Goal: Check status: Check status

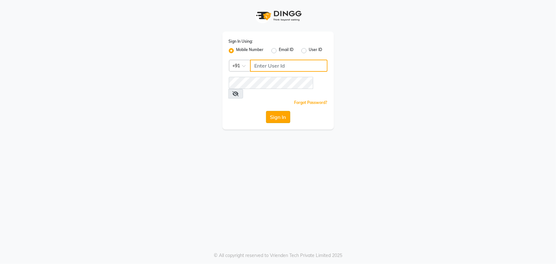
type input "8279543673"
click at [279, 111] on button "Sign In" at bounding box center [278, 117] width 24 height 12
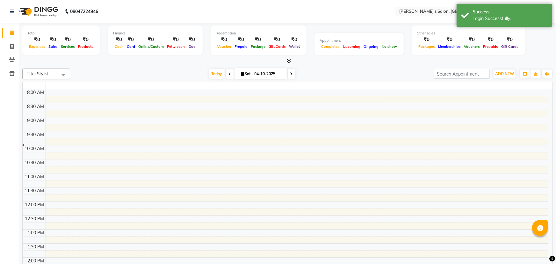
select select "en"
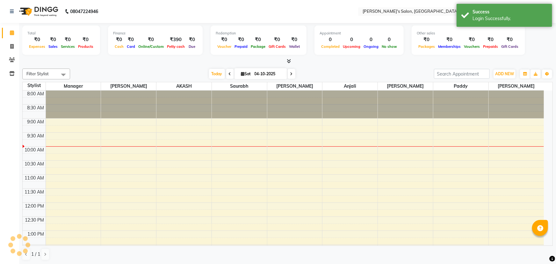
click at [229, 72] on icon at bounding box center [230, 74] width 3 height 4
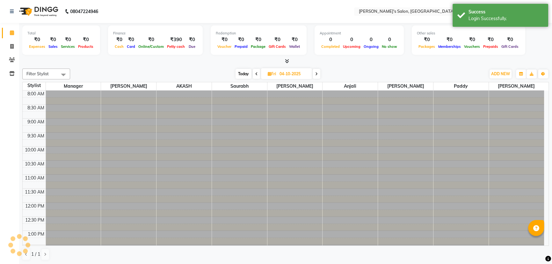
type input "03-10-2025"
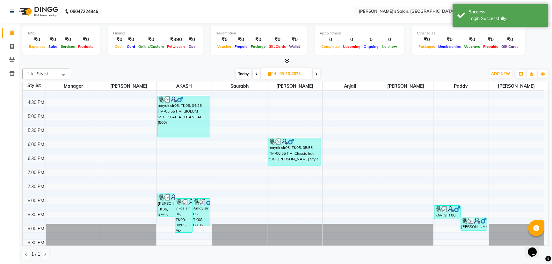
scroll to position [242, 0]
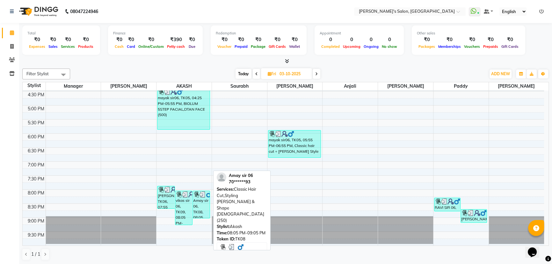
click at [198, 203] on div "Amay sir 06, TK08, 08:05 PM-09:05 PM, Classic Hair Cut,Styling [PERSON_NAME] & …" at bounding box center [201, 204] width 17 height 27
select select "3"
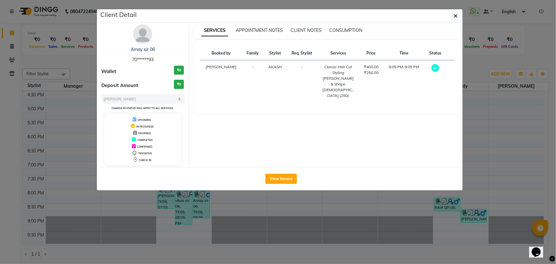
click at [199, 234] on ngb-modal-window "Client Detail Amay sir 06 70******93 Wallet ₹0 Deposit Amount ₹0 Select MARK DO…" at bounding box center [278, 132] width 556 height 264
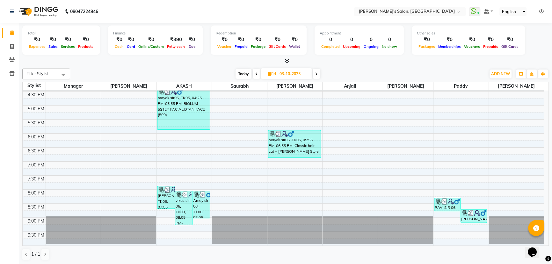
click at [318, 72] on span at bounding box center [317, 74] width 8 height 10
type input "04-10-2025"
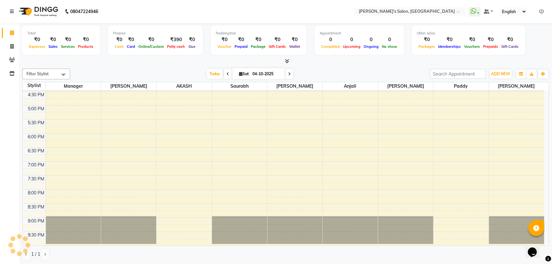
scroll to position [56, 0]
